Goal: Information Seeking & Learning: Compare options

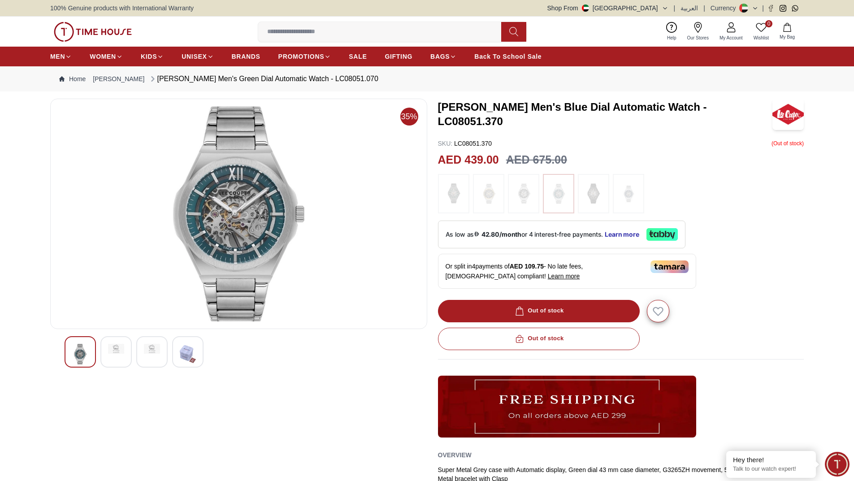
click at [244, 202] on img at bounding box center [239, 213] width 362 height 215
click at [251, 233] on img at bounding box center [239, 213] width 362 height 215
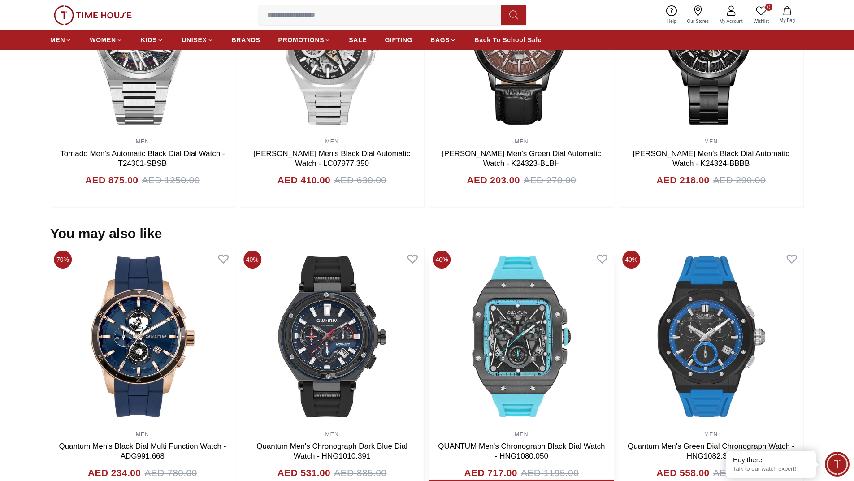
scroll to position [583, 0]
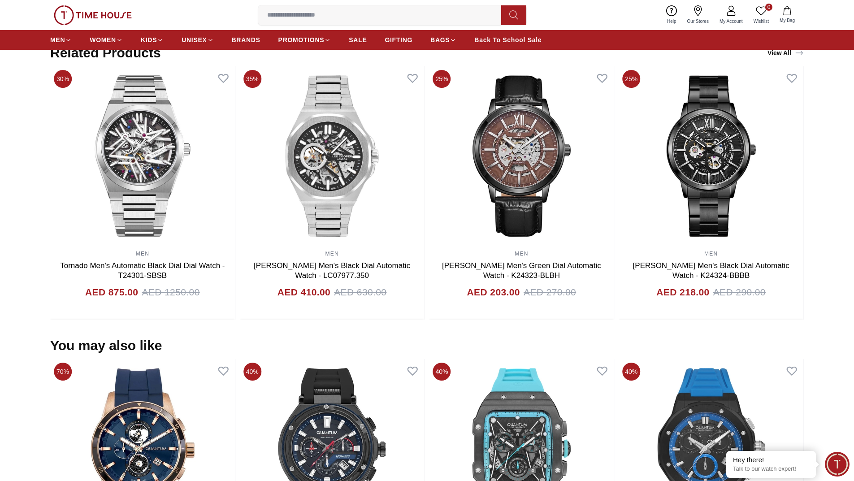
click at [789, 48] on div "MEN WOMEN KIDS UNISEX BRANDS PROMOTIONS SALE GIFTING BAGS Back To School Sale" at bounding box center [427, 40] width 754 height 20
click at [786, 52] on link "View All" at bounding box center [786, 53] width 40 height 13
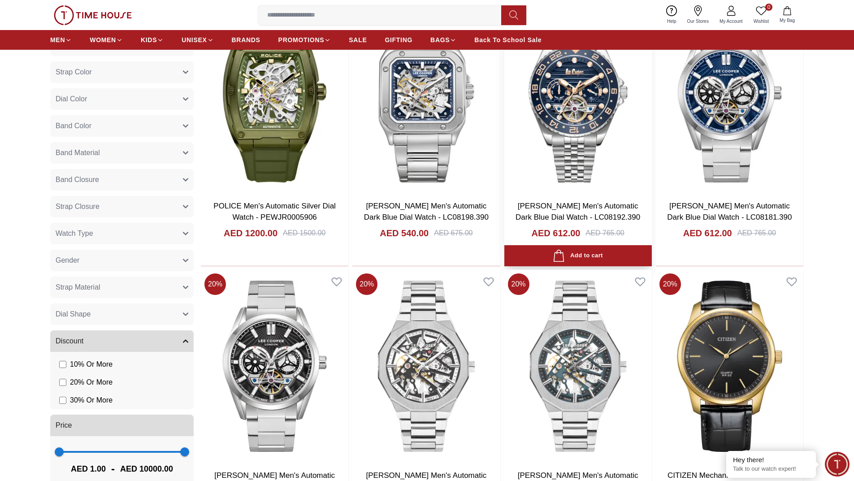
scroll to position [448, 0]
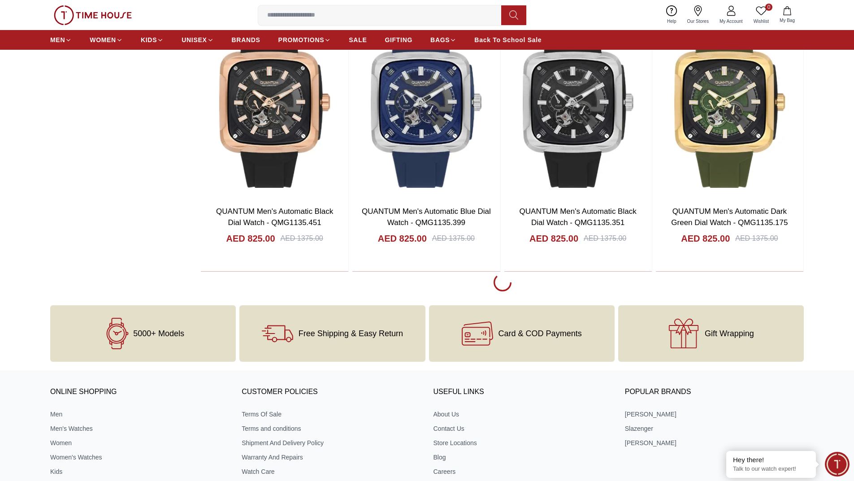
scroll to position [4058, 0]
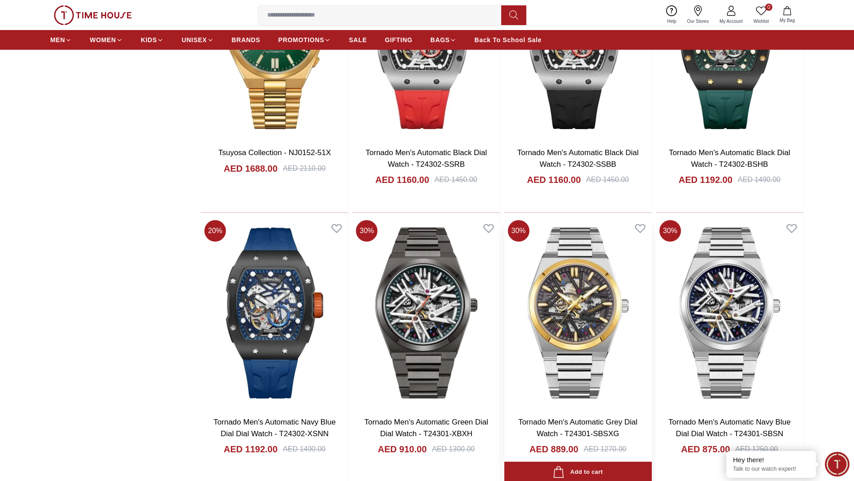
scroll to position [5089, 0]
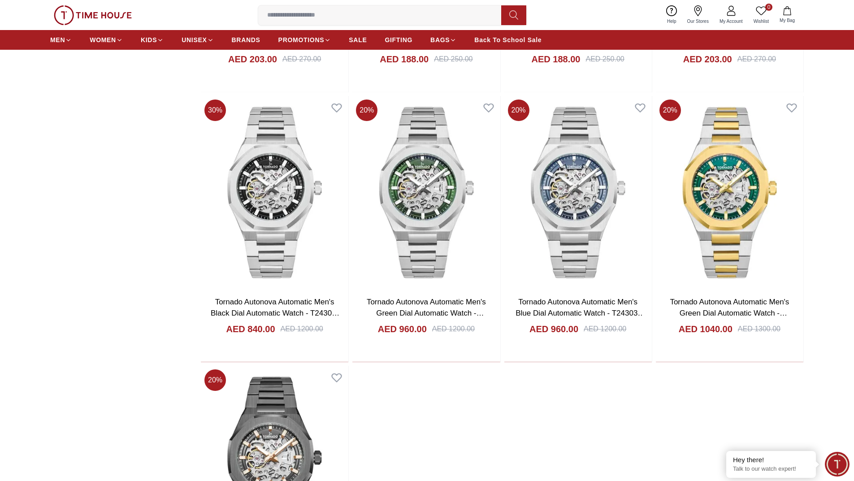
scroll to position [6479, 0]
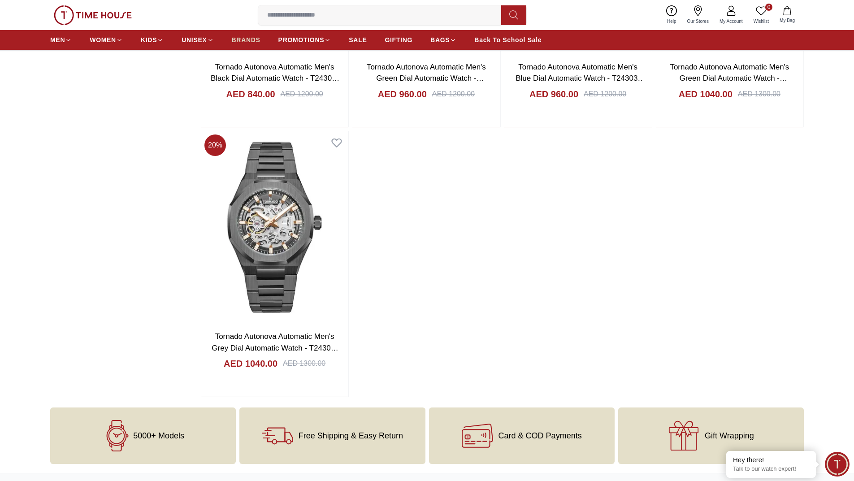
click at [235, 42] on span "BRANDS" at bounding box center [246, 39] width 29 height 9
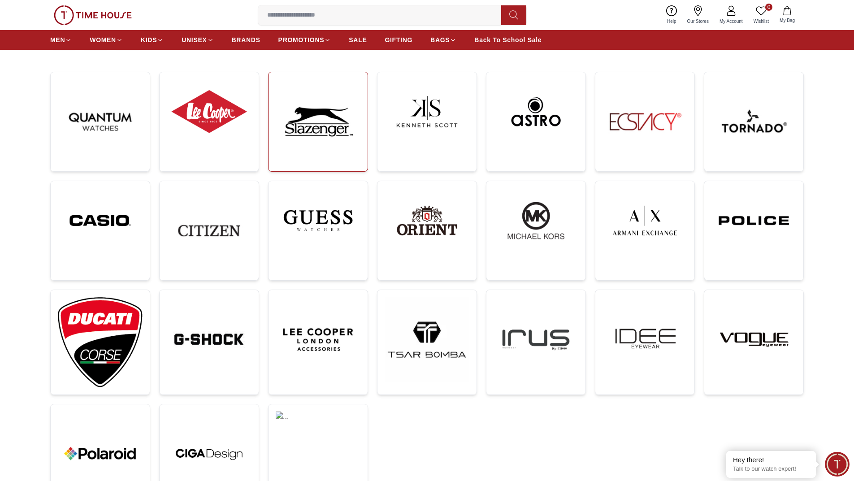
scroll to position [135, 0]
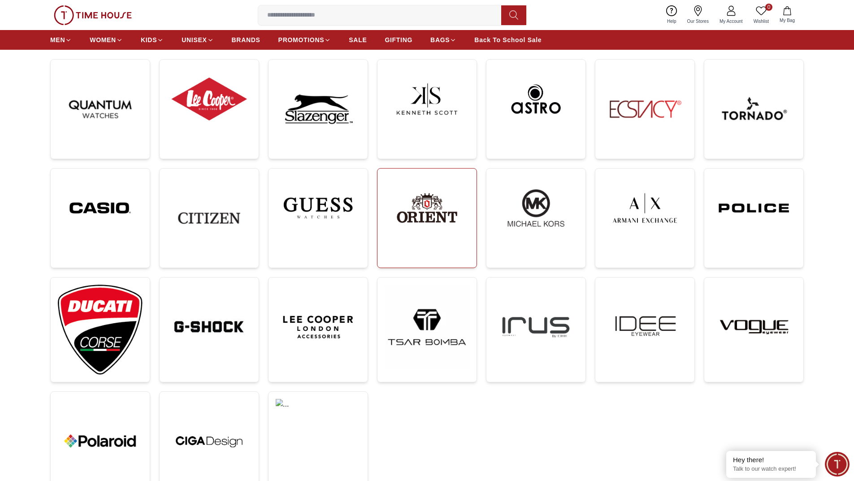
click at [427, 261] on link at bounding box center [427, 218] width 100 height 100
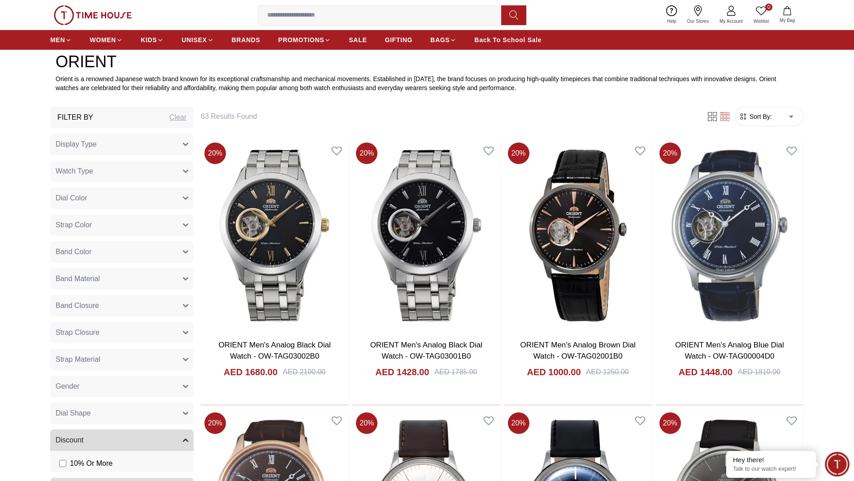
scroll to position [314, 0]
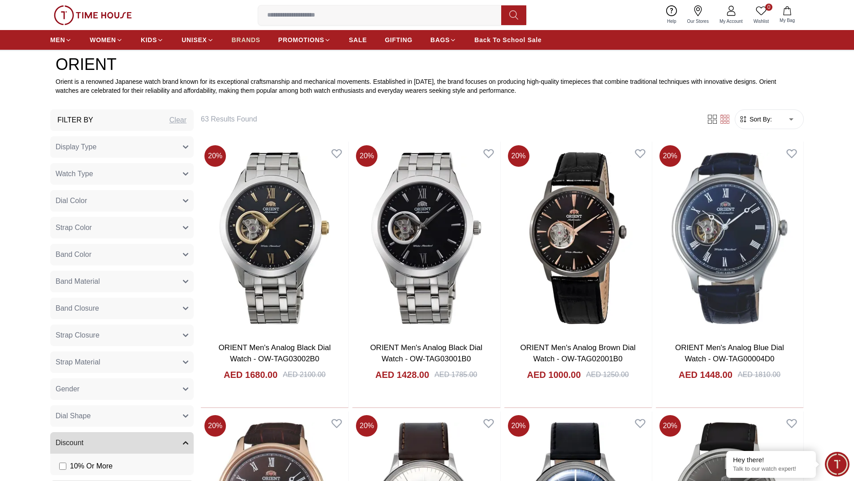
click at [252, 41] on span "BRANDS" at bounding box center [246, 39] width 29 height 9
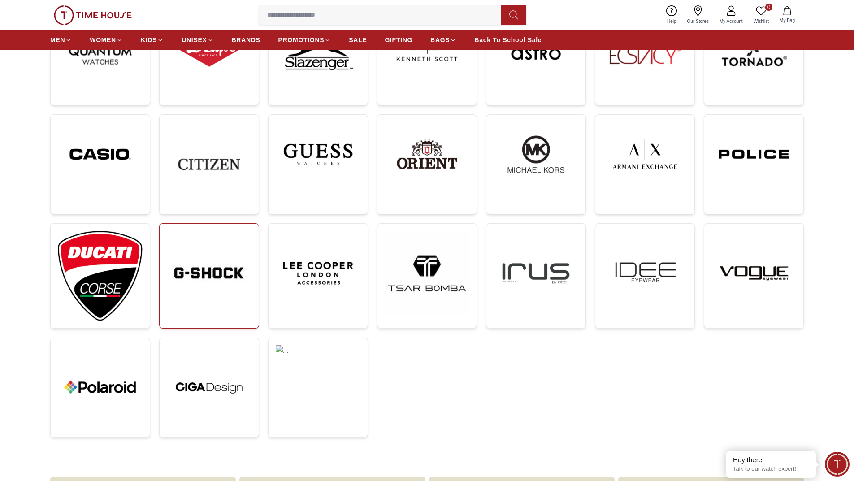
scroll to position [135, 0]
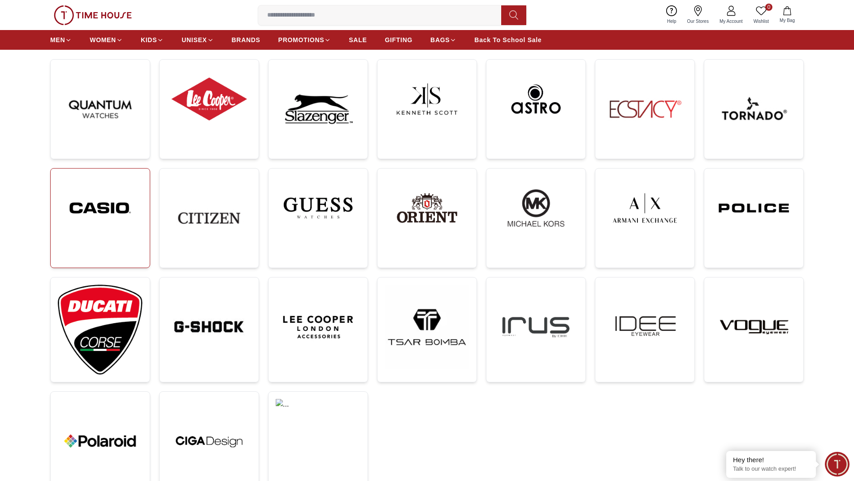
click at [114, 225] on img at bounding box center [100, 208] width 85 height 65
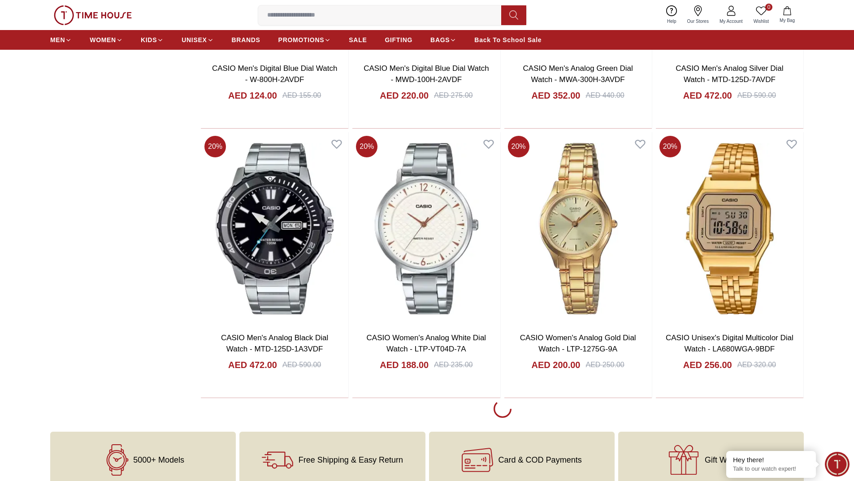
scroll to position [1569, 0]
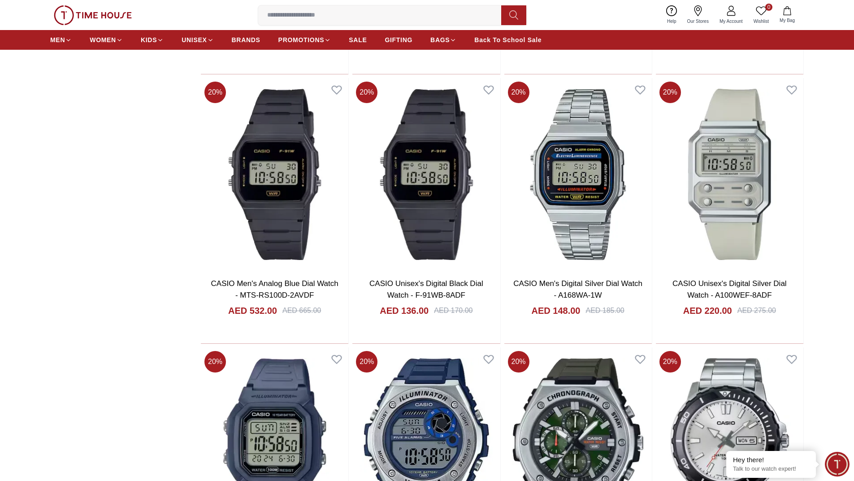
scroll to position [857, 0]
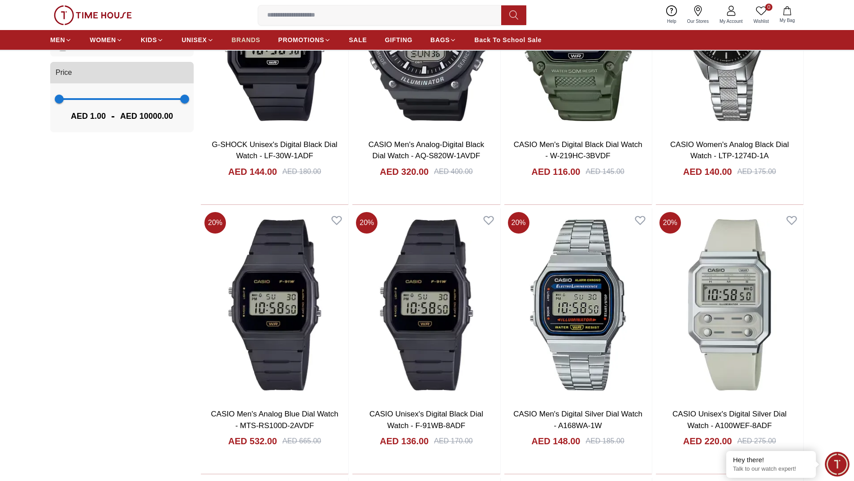
click at [237, 38] on span "BRANDS" at bounding box center [246, 39] width 29 height 9
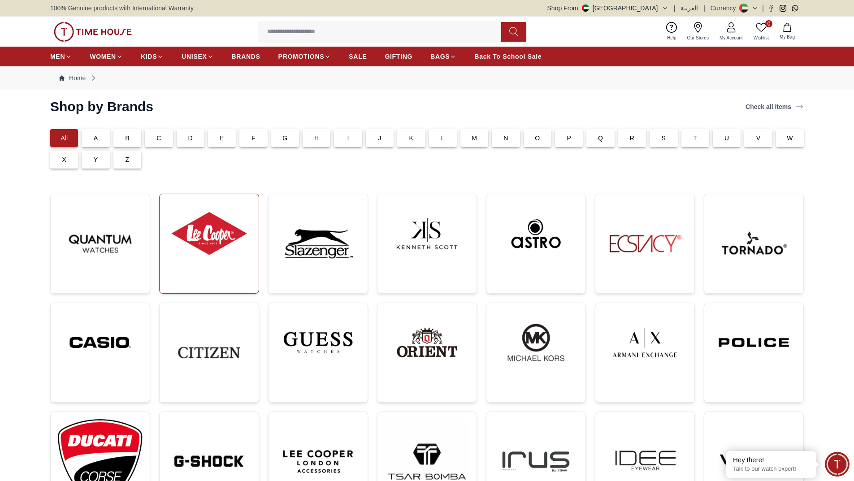
click at [218, 226] on img at bounding box center [209, 233] width 85 height 65
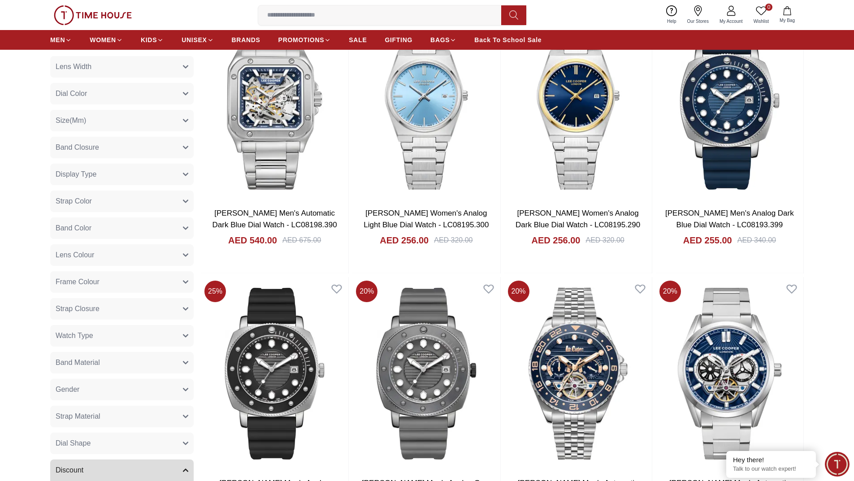
scroll to position [493, 0]
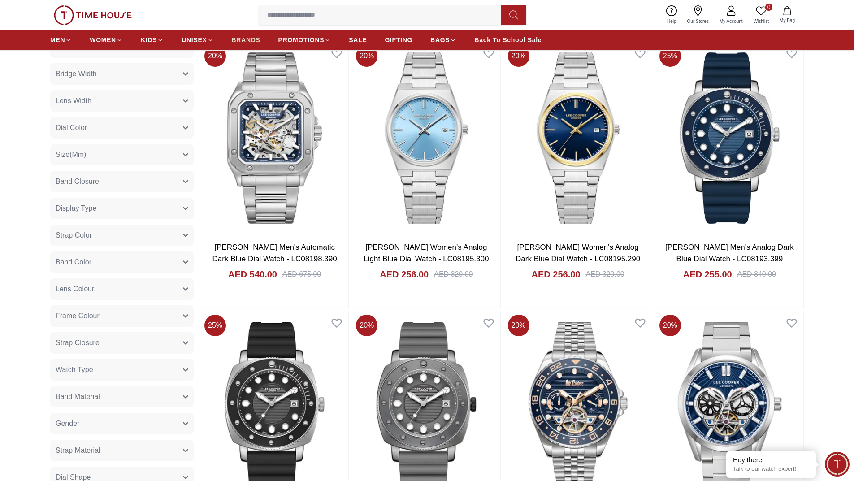
click at [248, 35] on link "BRANDS" at bounding box center [246, 40] width 29 height 16
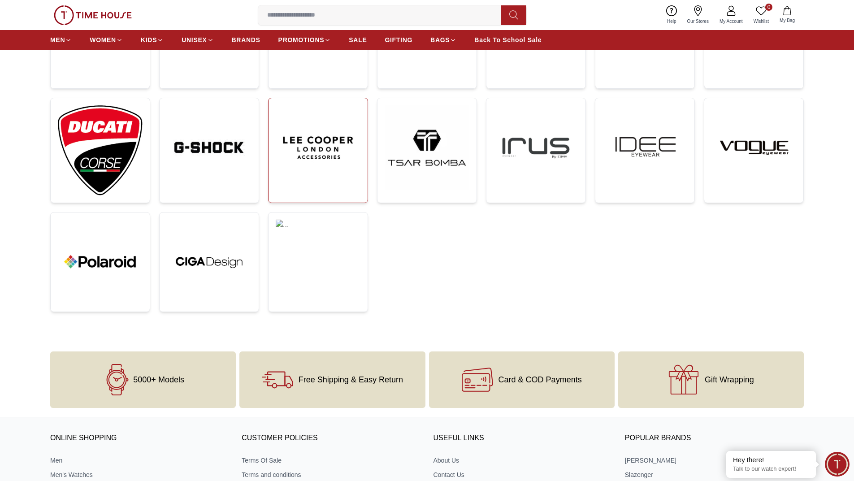
click at [292, 165] on img at bounding box center [318, 147] width 85 height 85
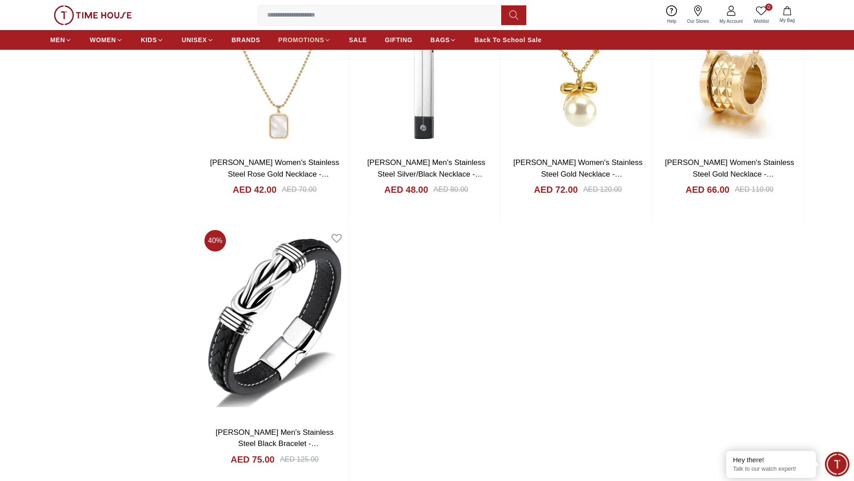
scroll to position [807, 0]
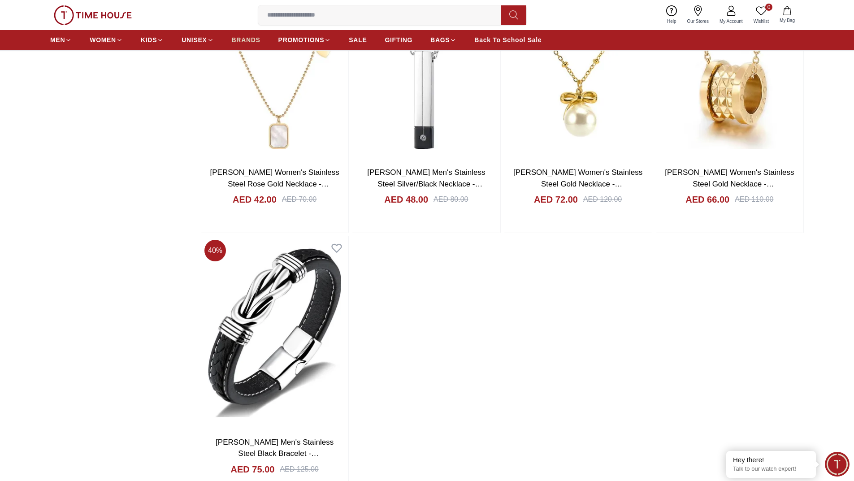
click at [243, 39] on span "BRANDS" at bounding box center [246, 39] width 29 height 9
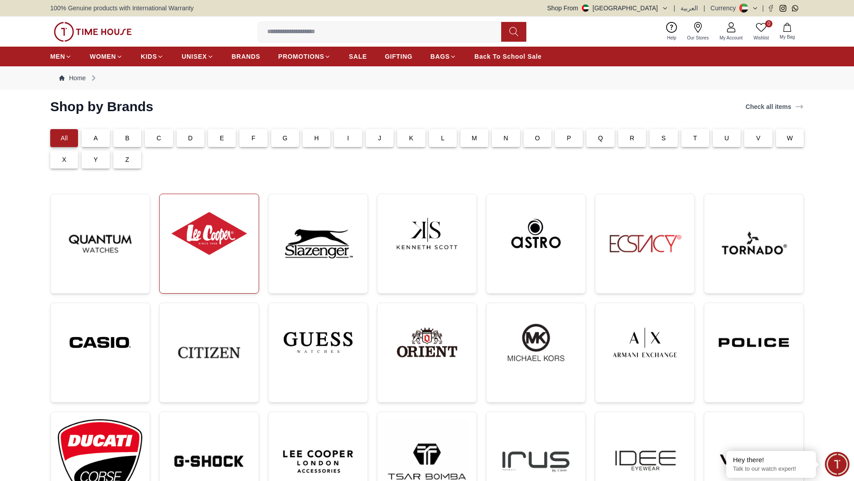
click at [195, 243] on img at bounding box center [209, 233] width 85 height 65
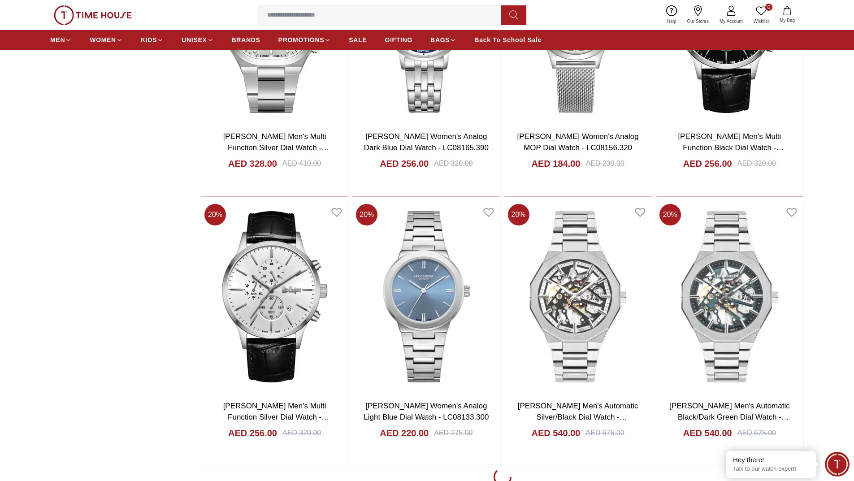
scroll to position [1569, 0]
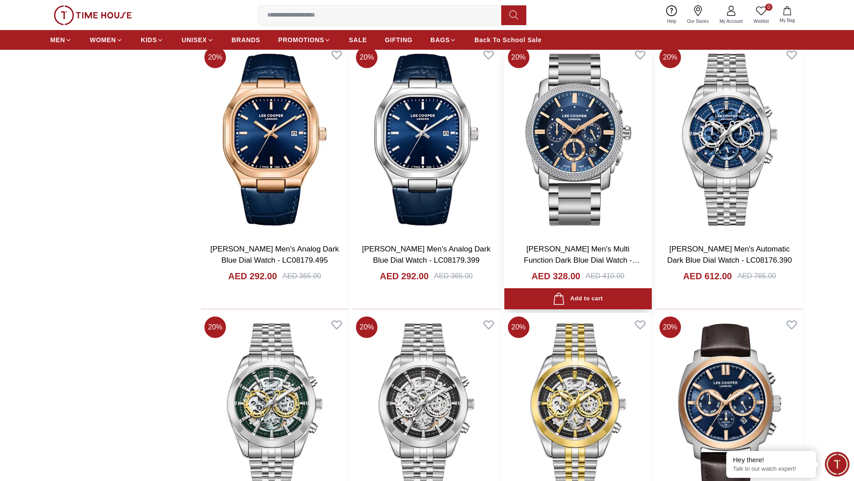
scroll to position [2107, 0]
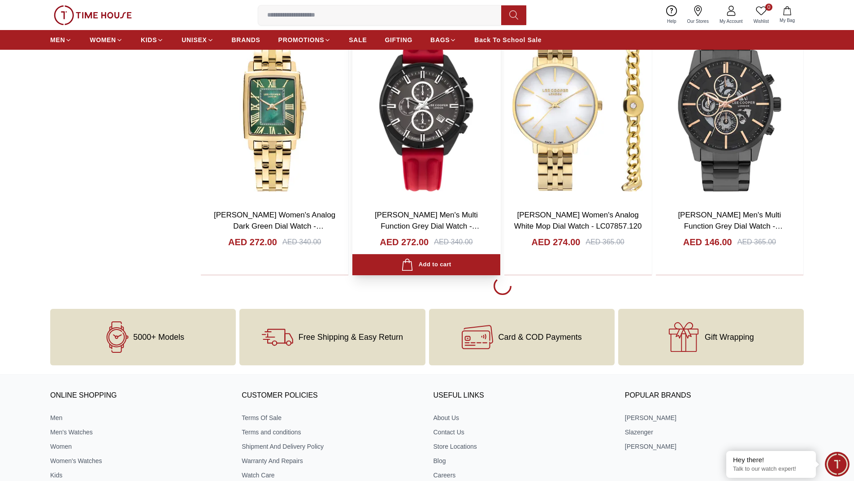
scroll to position [4305, 0]
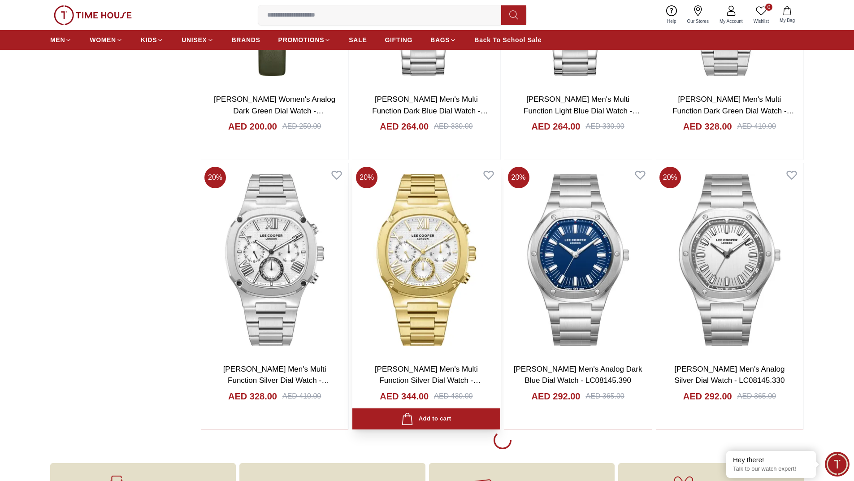
scroll to position [5650, 0]
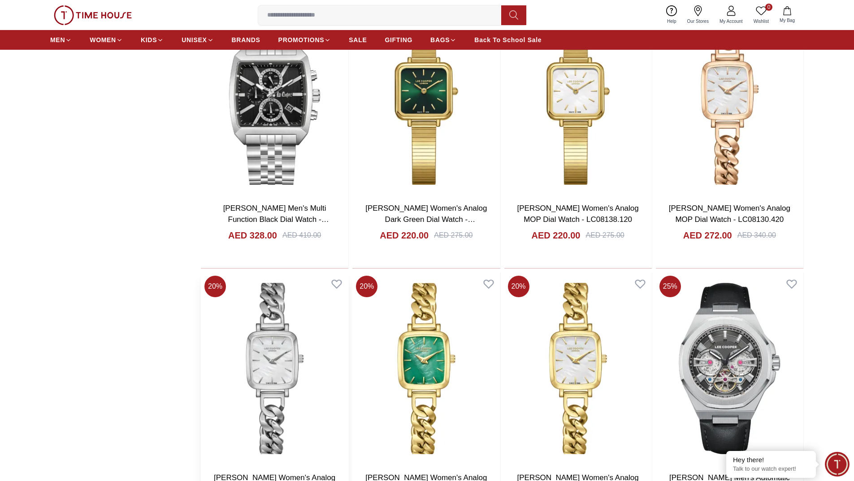
scroll to position [6860, 0]
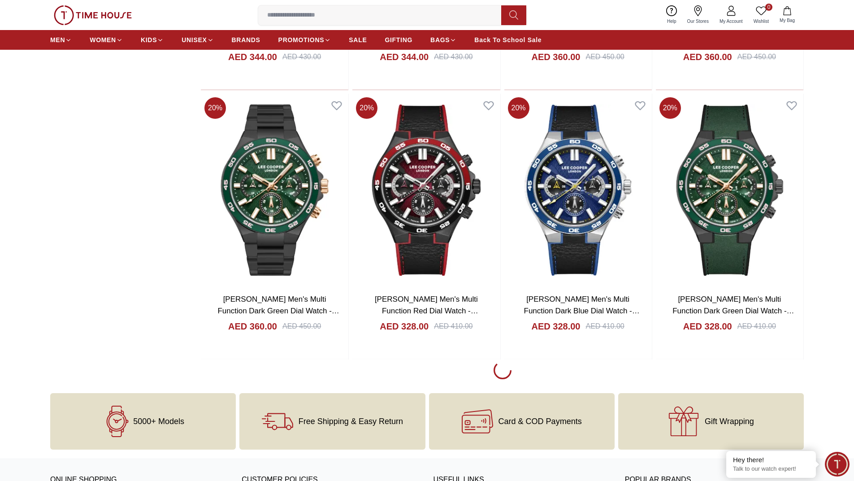
scroll to position [8340, 0]
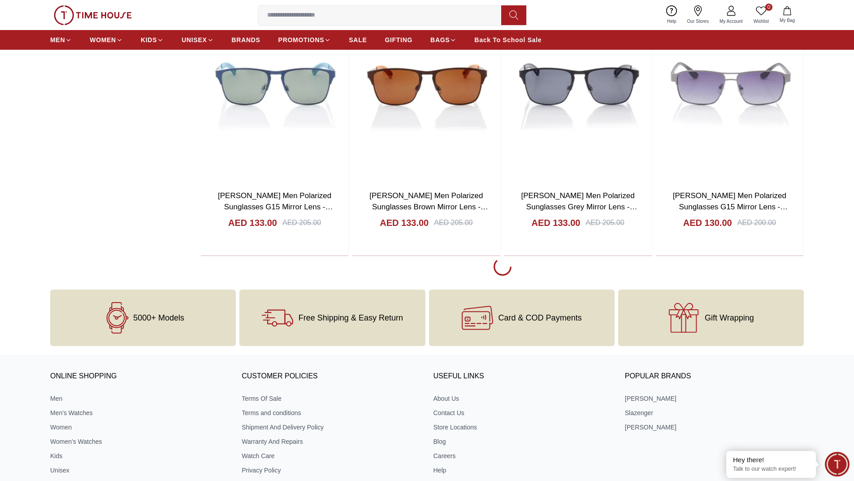
scroll to position [9730, 0]
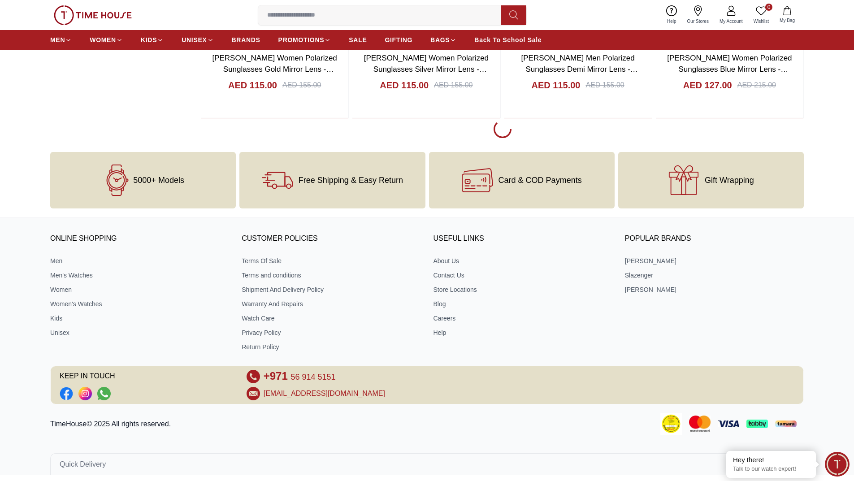
scroll to position [11167, 0]
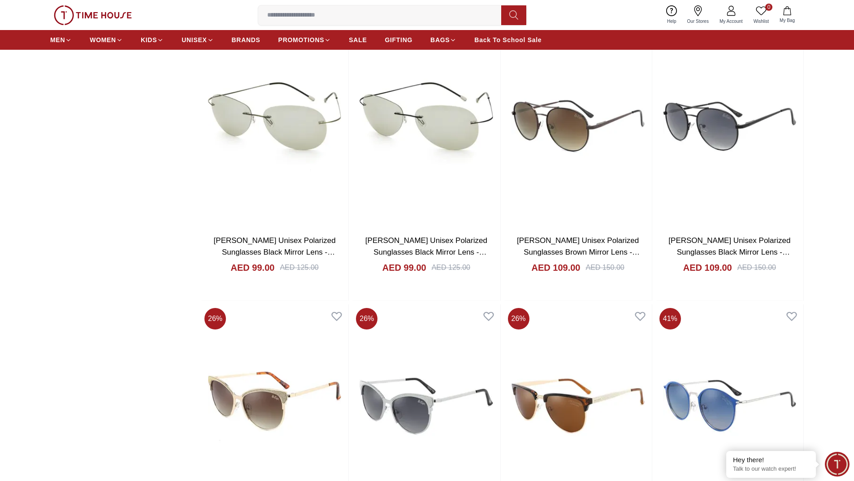
scroll to position [10593, 0]
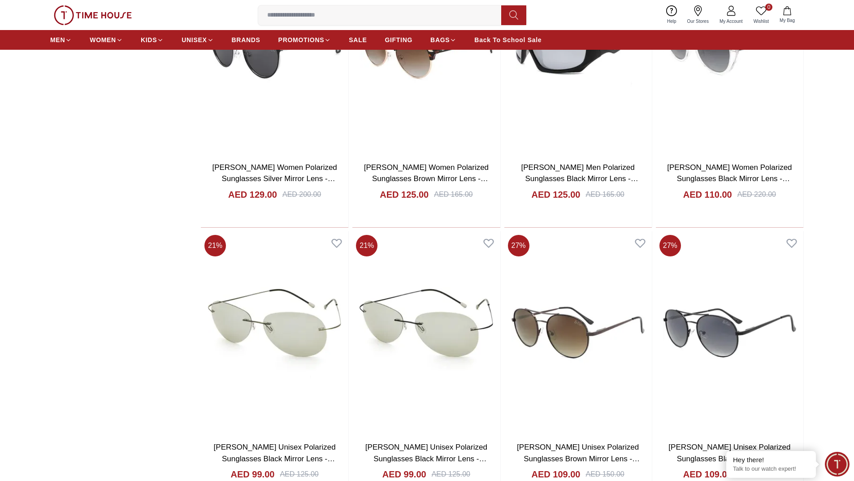
click at [291, 9] on input at bounding box center [383, 15] width 250 height 18
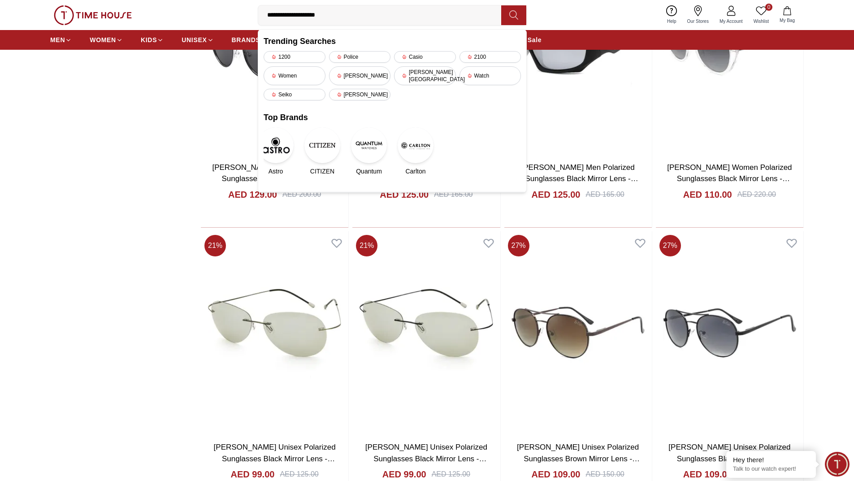
type input "**********"
click at [507, 20] on button at bounding box center [513, 15] width 25 height 20
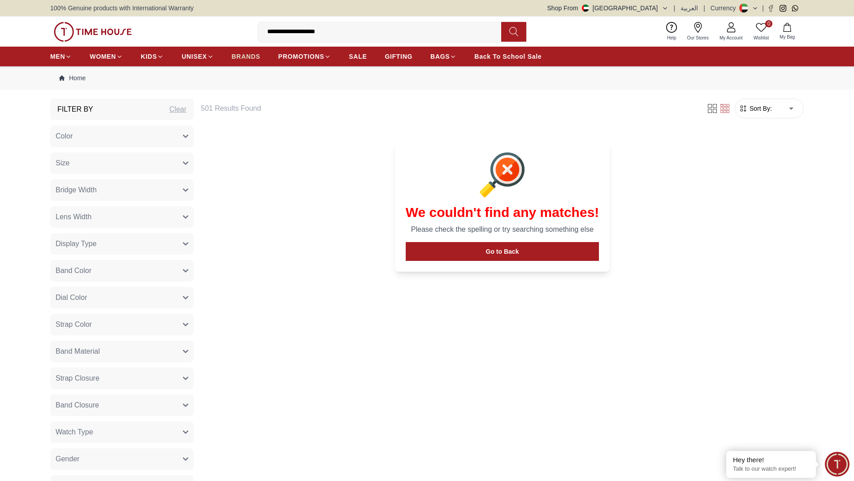
click at [242, 58] on span "BRANDS" at bounding box center [246, 56] width 29 height 9
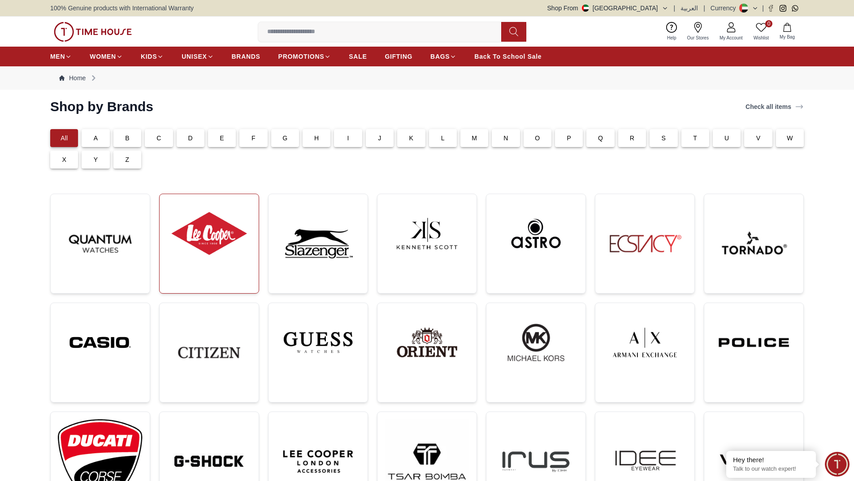
click at [203, 266] on link at bounding box center [209, 244] width 100 height 100
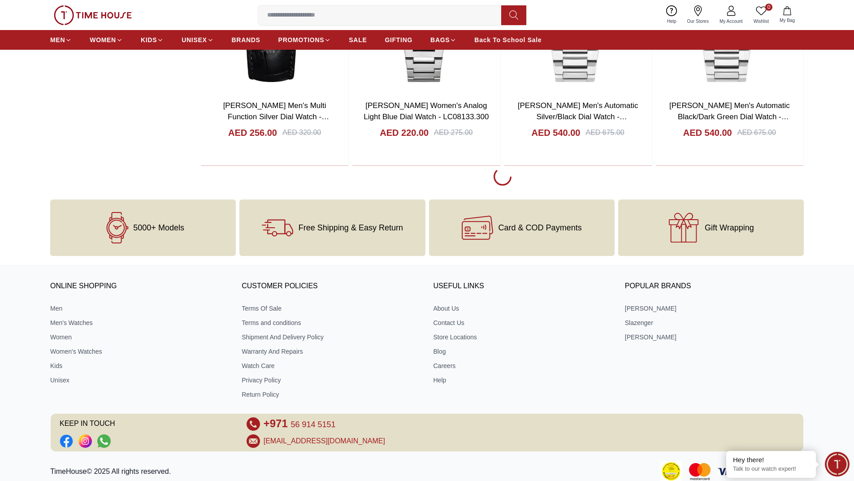
scroll to position [1764, 0]
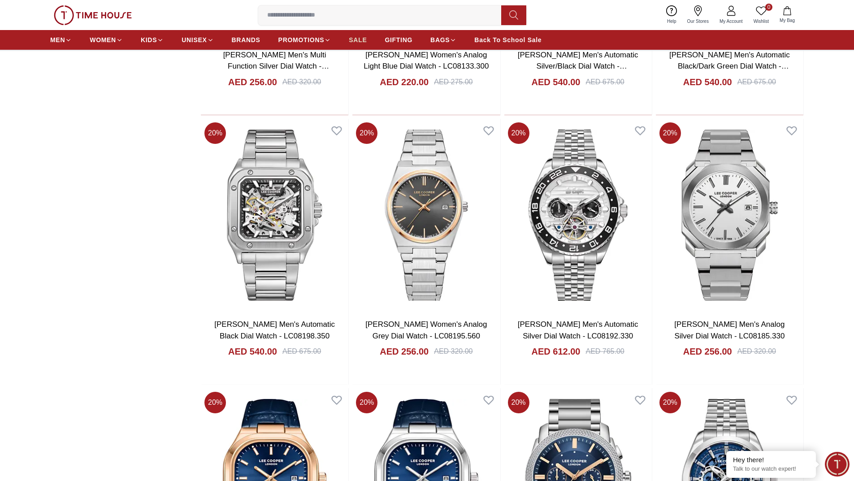
click at [358, 39] on span "SALE" at bounding box center [358, 39] width 18 height 9
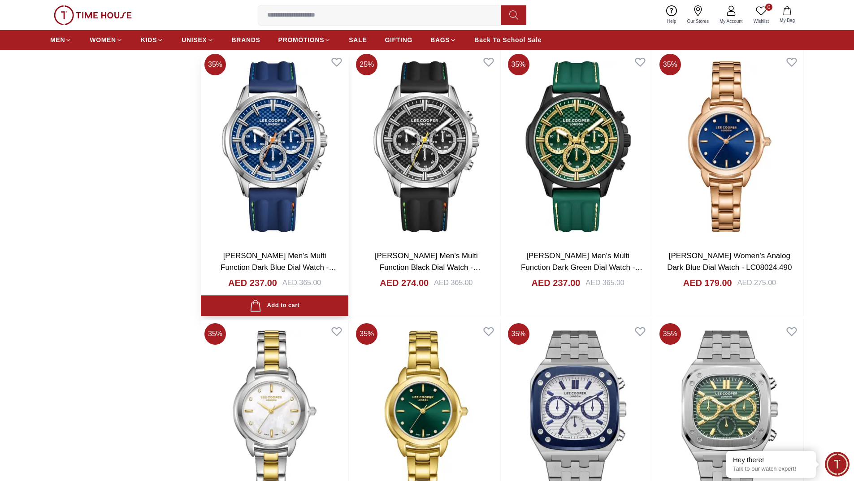
scroll to position [1166, 0]
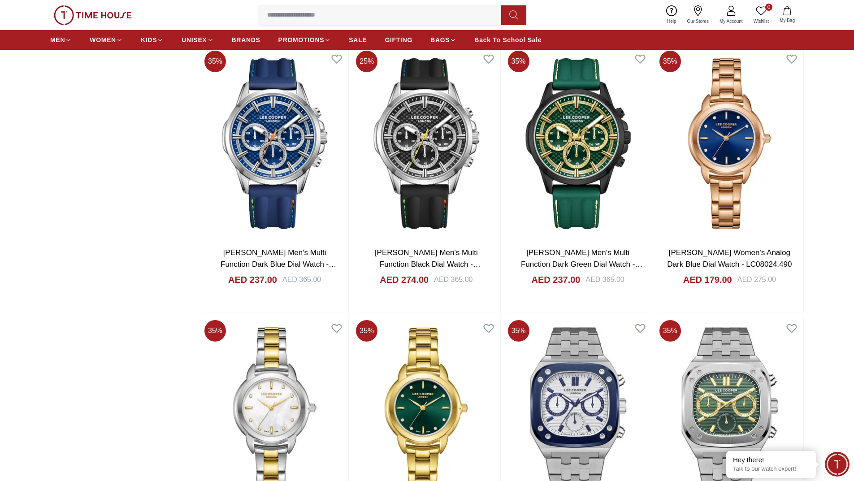
scroll to position [1177, 0]
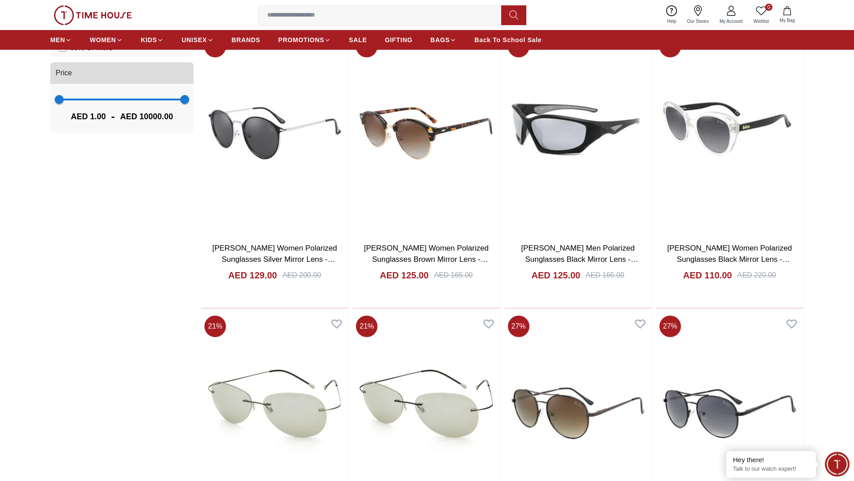
scroll to position [1177, 0]
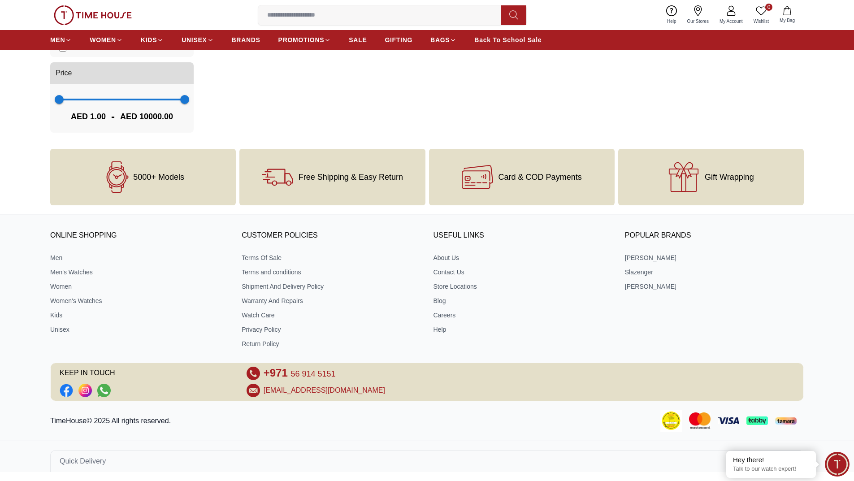
scroll to position [1063, 0]
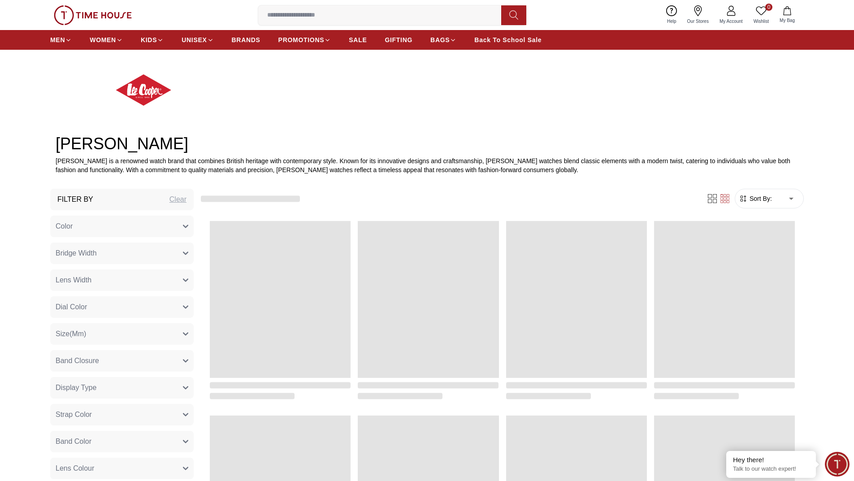
scroll to position [493, 0]
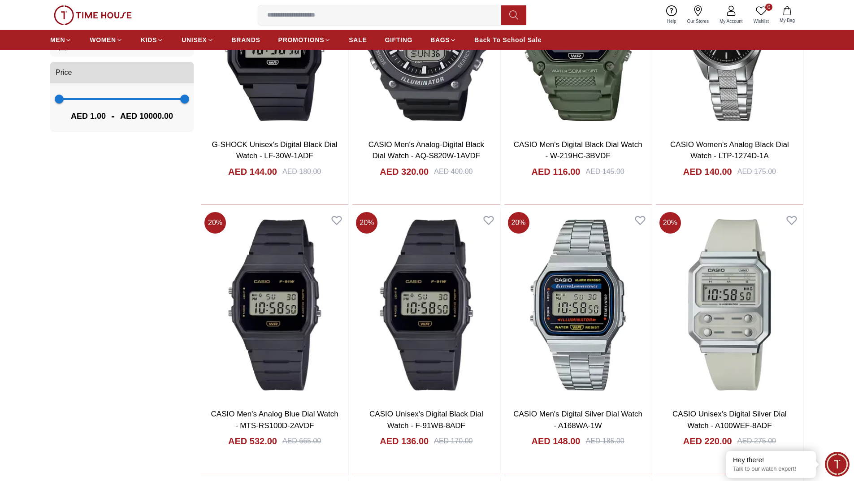
scroll to position [135, 0]
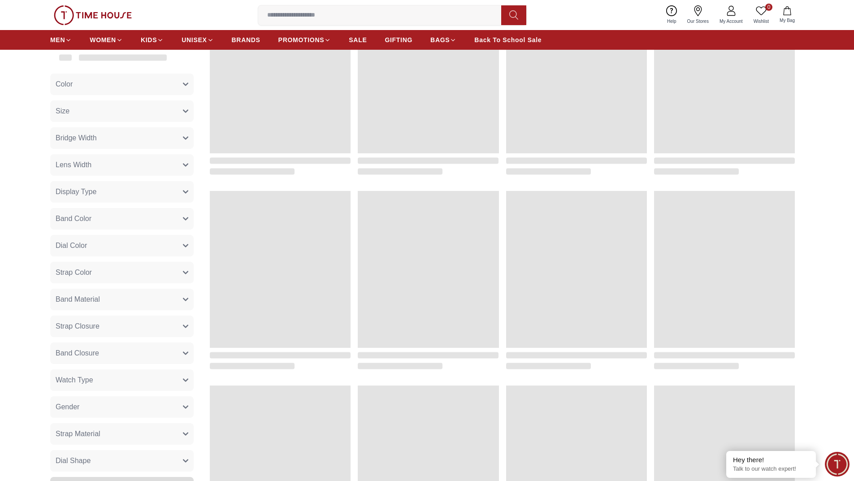
scroll to position [773, 0]
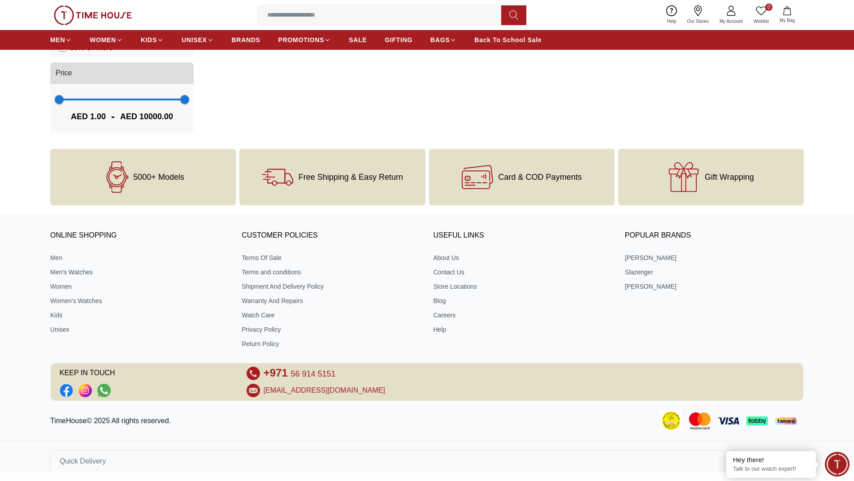
scroll to position [753, 0]
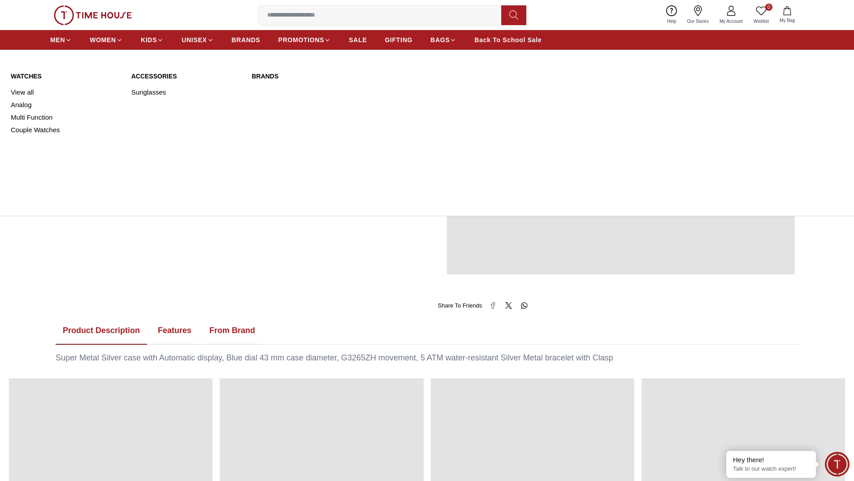
scroll to position [773, 0]
